Goal: Task Accomplishment & Management: Use online tool/utility

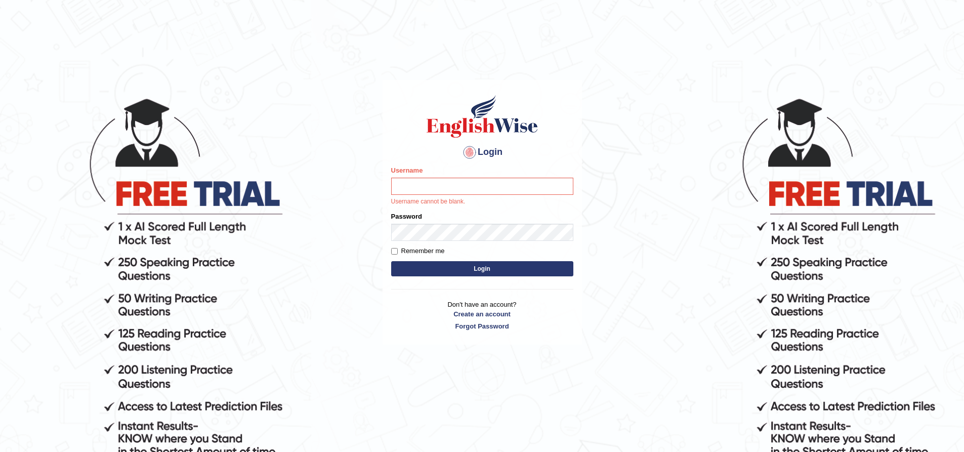
click at [434, 187] on input "Username" at bounding box center [482, 186] width 182 height 17
type input "Sprajapati"
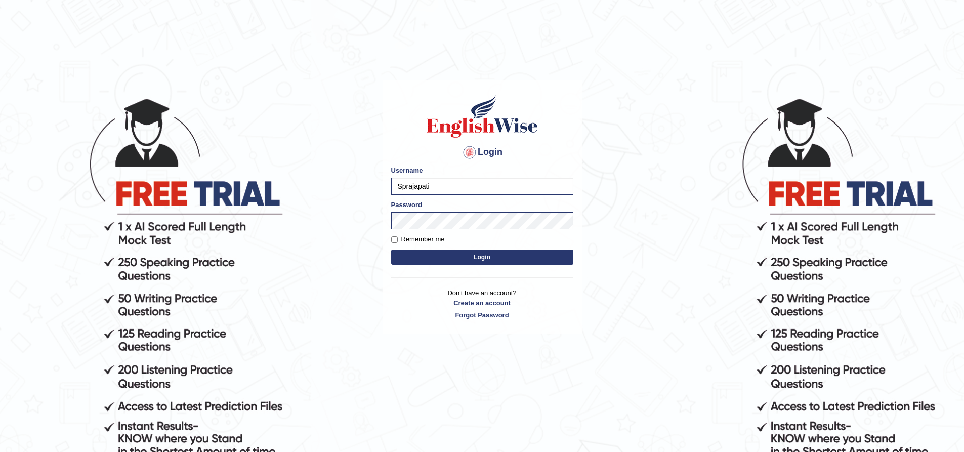
click at [483, 271] on div "Login Please fix the following errors: Username Sprajapati Password Remember me…" at bounding box center [482, 207] width 199 height 254
click at [395, 238] on input "Remember me" at bounding box center [394, 239] width 7 height 7
checkbox input "true"
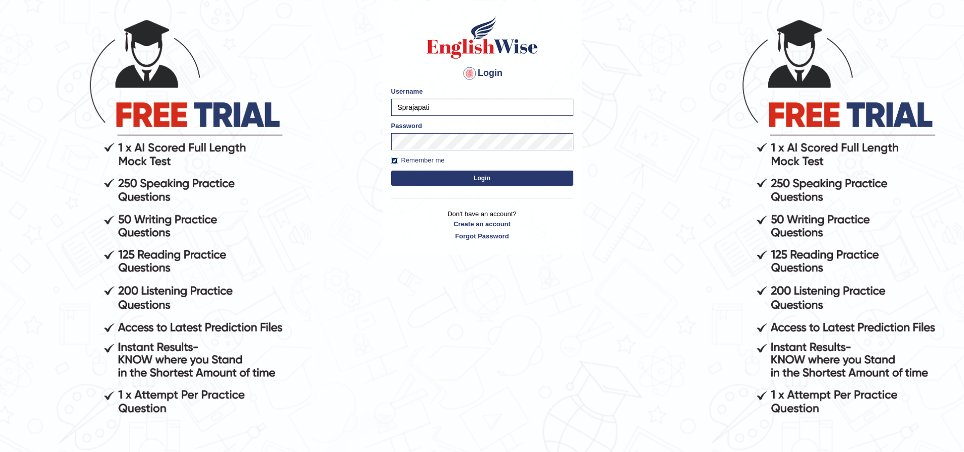
scroll to position [101, 0]
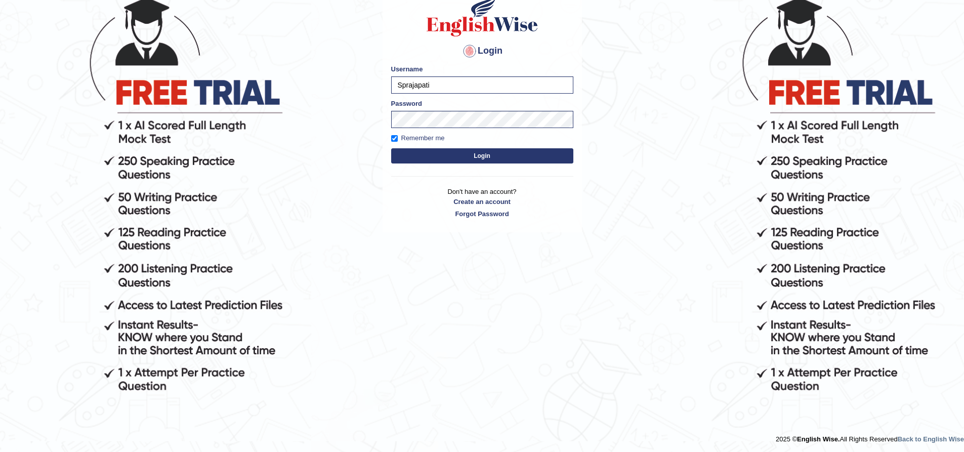
click at [492, 156] on button "Login" at bounding box center [482, 155] width 182 height 15
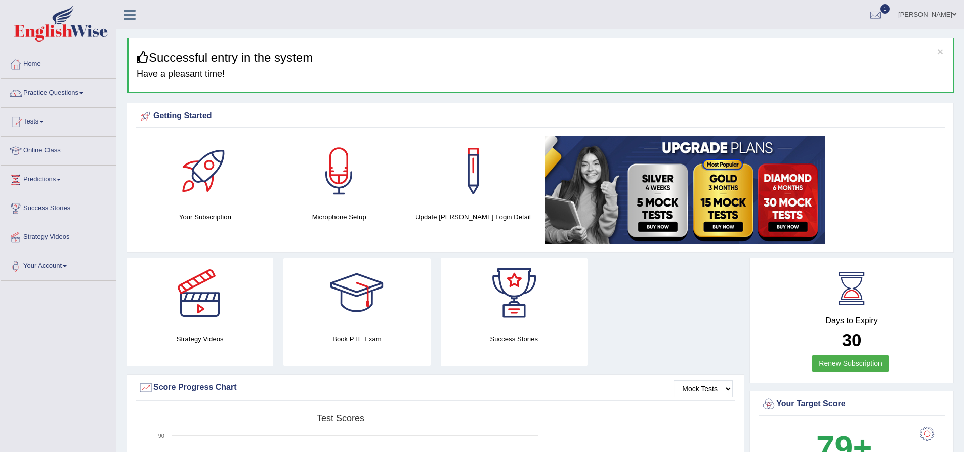
click at [657, 317] on div "Strategy Videos Book PTE Exam Success Stories" at bounding box center [435, 316] width 628 height 116
click at [32, 65] on link "Home" at bounding box center [58, 62] width 115 height 25
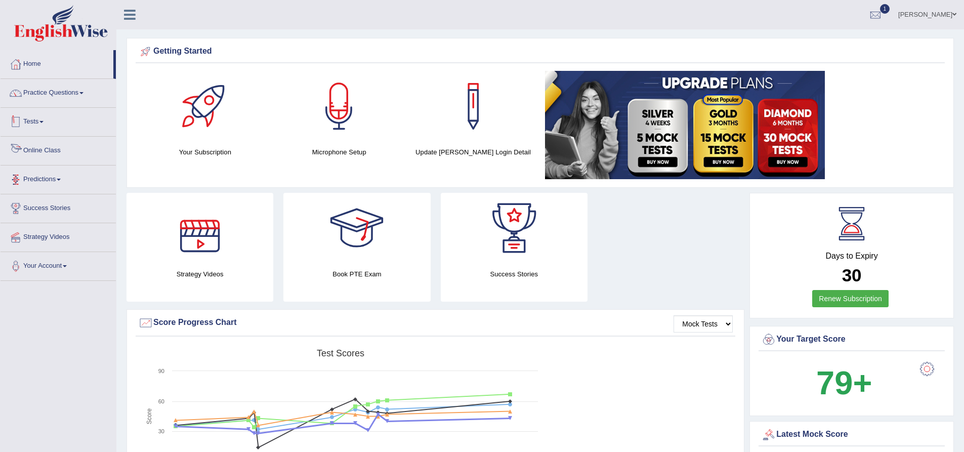
click at [33, 119] on link "Tests" at bounding box center [58, 120] width 115 height 25
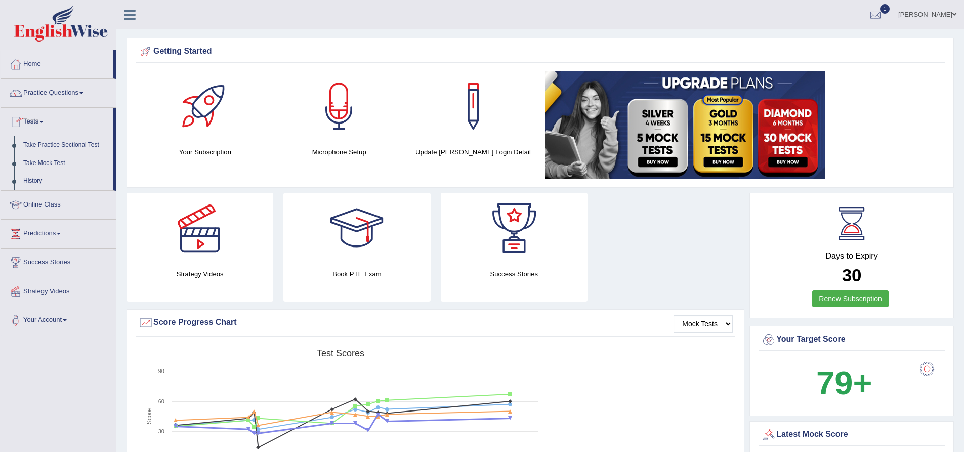
click at [33, 119] on link "Tests" at bounding box center [57, 120] width 113 height 25
click at [45, 150] on link "Online Class" at bounding box center [58, 149] width 115 height 25
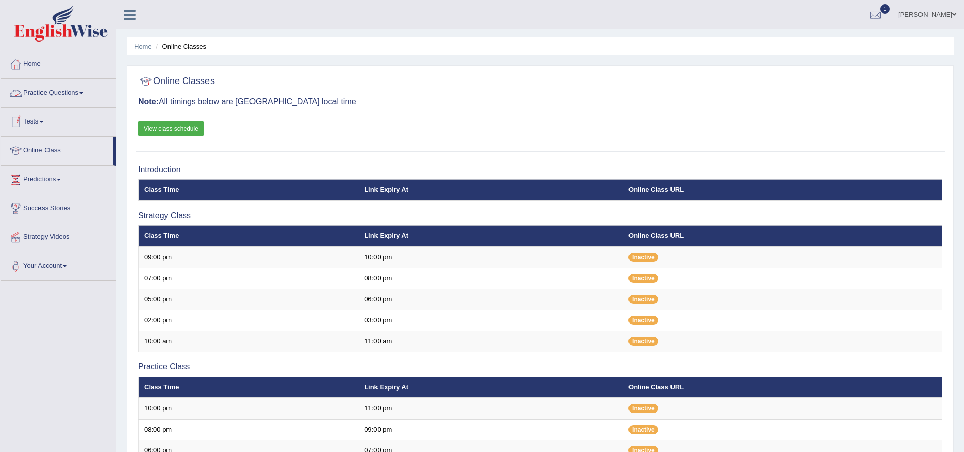
click at [40, 121] on link "Tests" at bounding box center [58, 120] width 115 height 25
click at [48, 164] on link "Take Mock Test" at bounding box center [66, 163] width 95 height 18
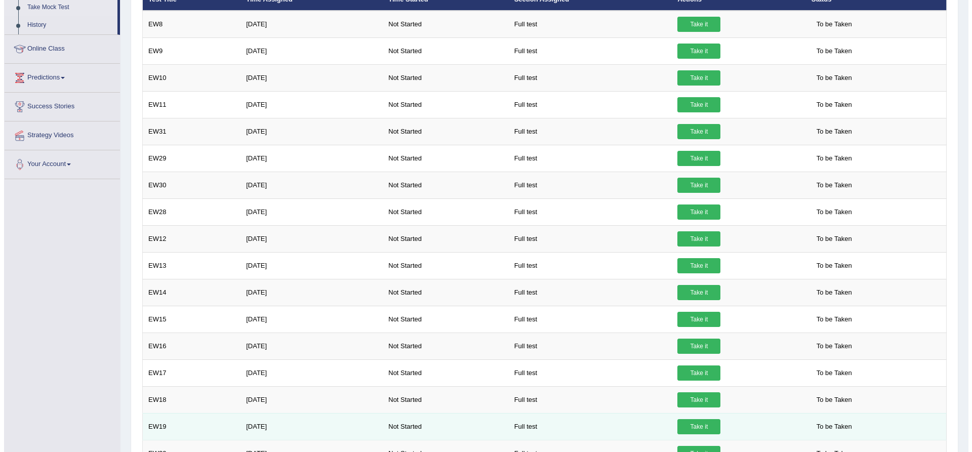
scroll to position [131, 0]
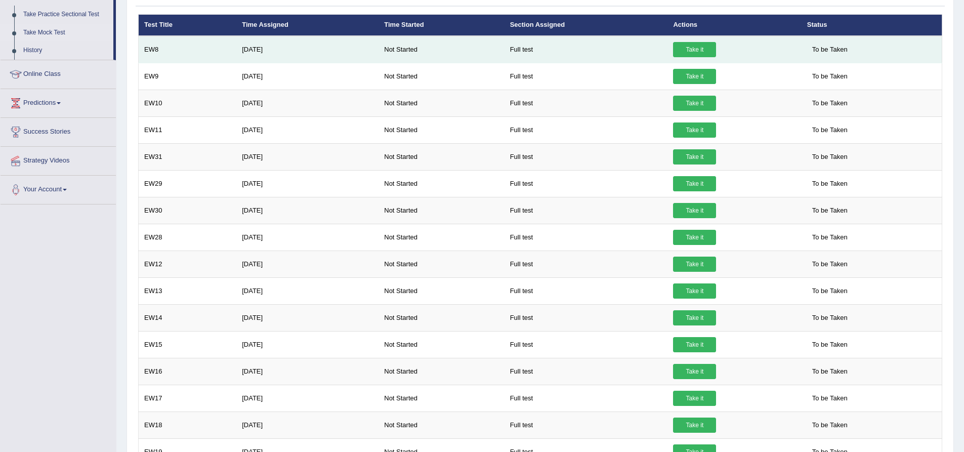
click at [692, 49] on link "Take it" at bounding box center [694, 49] width 43 height 15
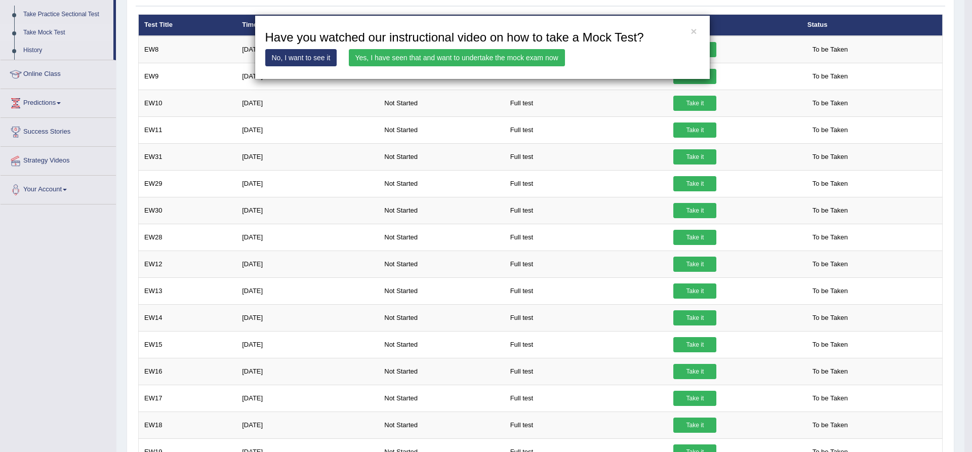
click at [400, 58] on link "Yes, I have seen that and want to undertake the mock exam now" at bounding box center [457, 57] width 216 height 17
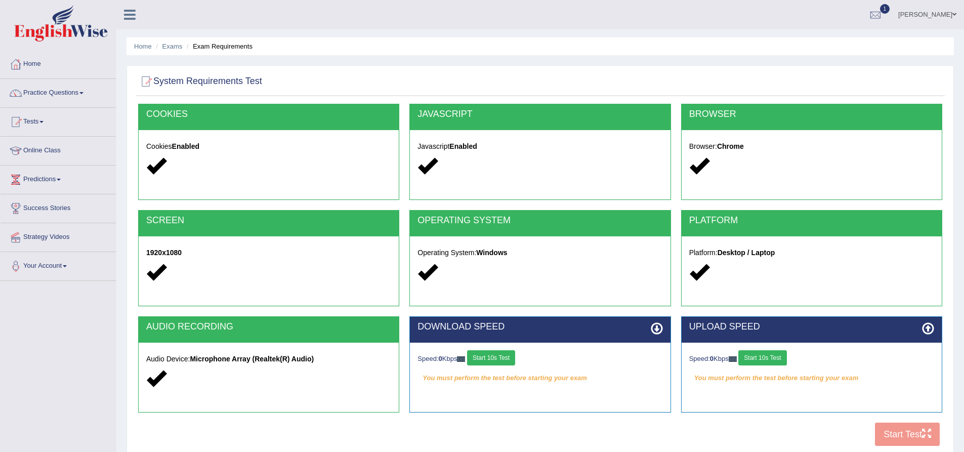
click at [498, 359] on button "Start 10s Test" at bounding box center [491, 357] width 48 height 15
click at [773, 364] on button "Start 10s Test" at bounding box center [762, 357] width 48 height 15
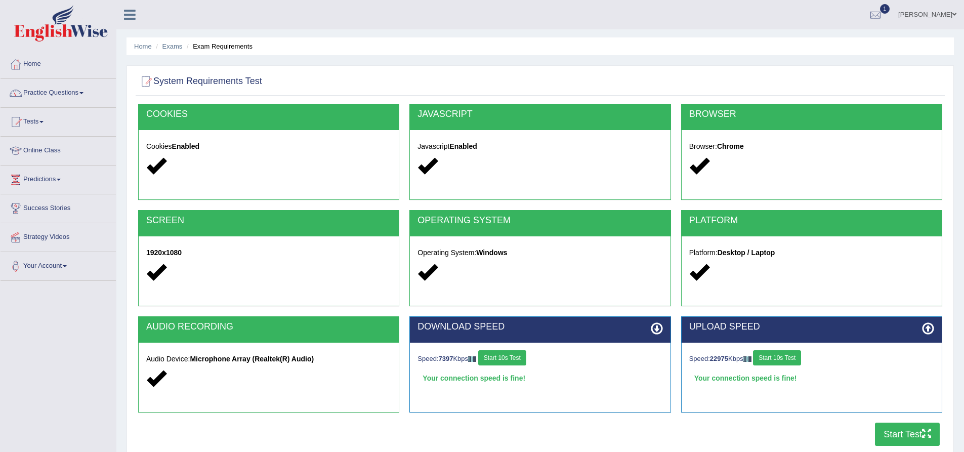
click at [896, 433] on button "Start Test" at bounding box center [907, 434] width 65 height 23
